Goal: Task Accomplishment & Management: Manage account settings

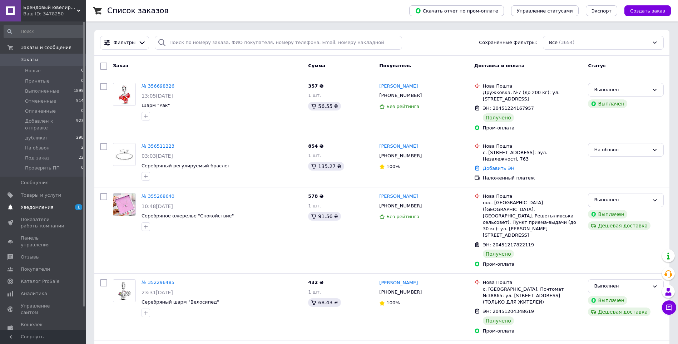
click at [51, 204] on span "Уведомления" at bounding box center [43, 207] width 45 height 6
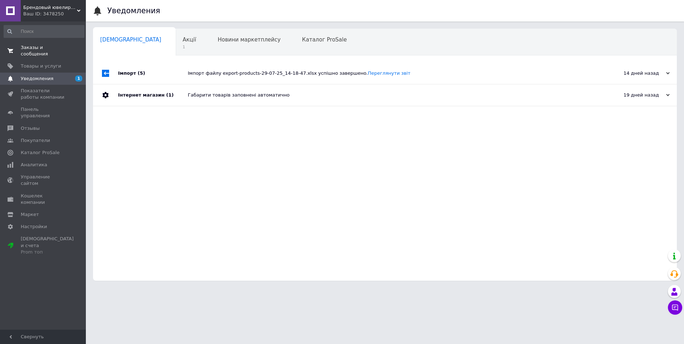
click at [40, 49] on span "Заказы и сообщения" at bounding box center [43, 50] width 45 height 13
